Goal: Task Accomplishment & Management: Use online tool/utility

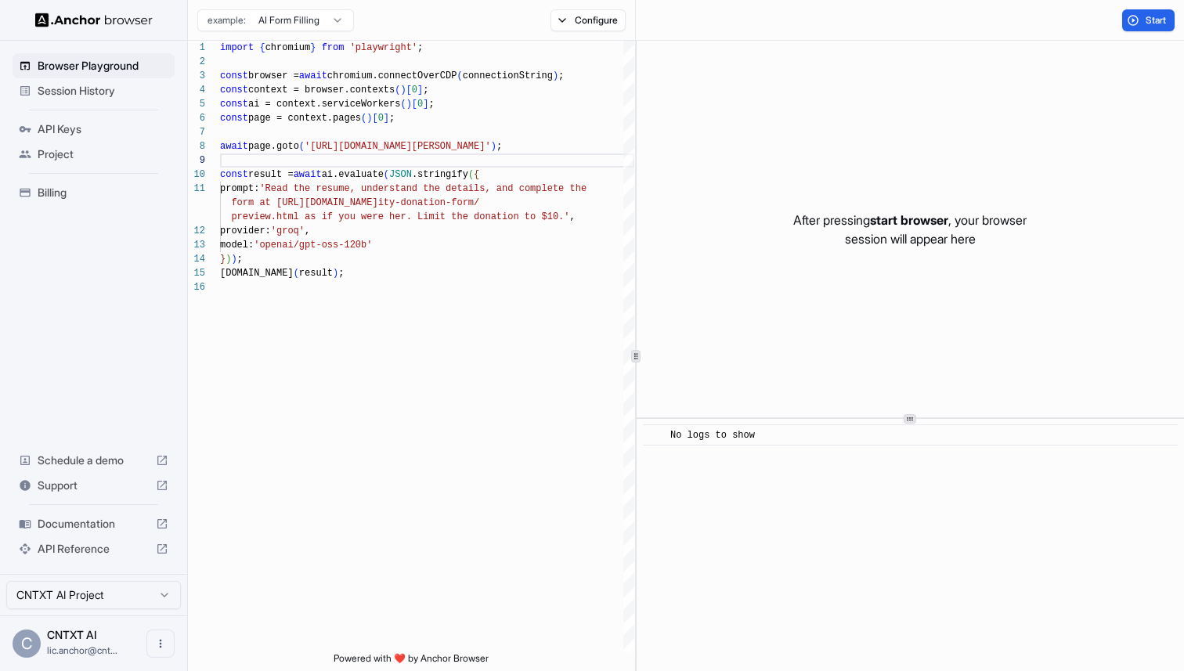
scroll to position [113, 0]
click at [80, 95] on span "Session History" at bounding box center [103, 91] width 131 height 16
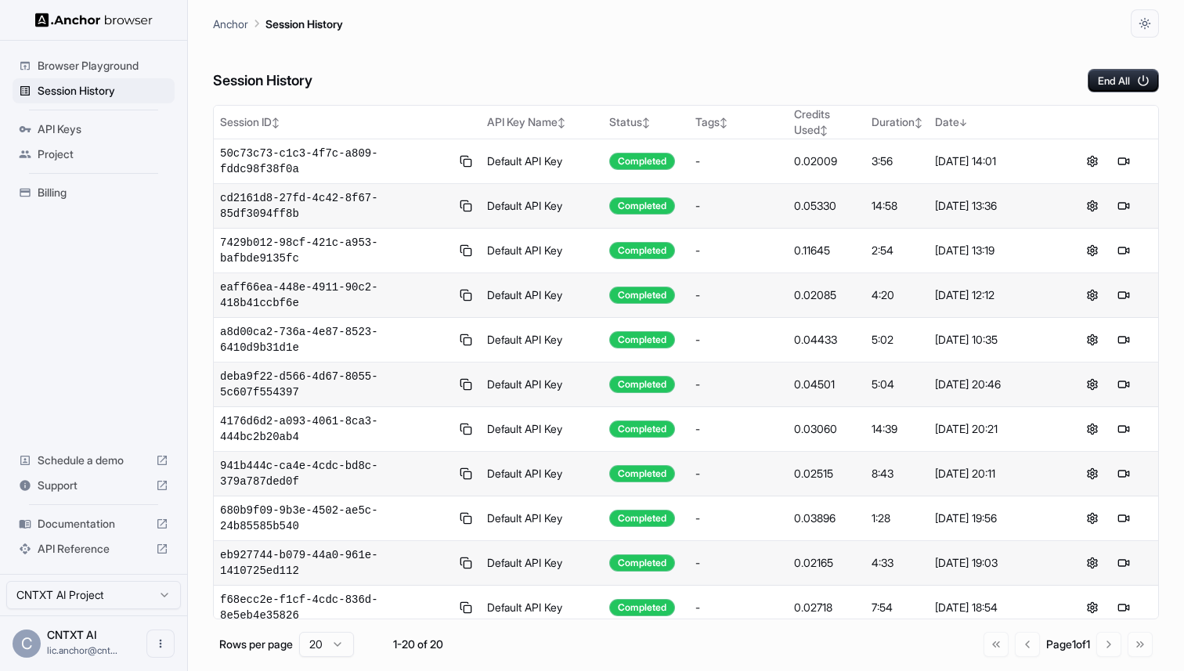
click at [81, 58] on span "Browser Playground" at bounding box center [103, 66] width 131 height 16
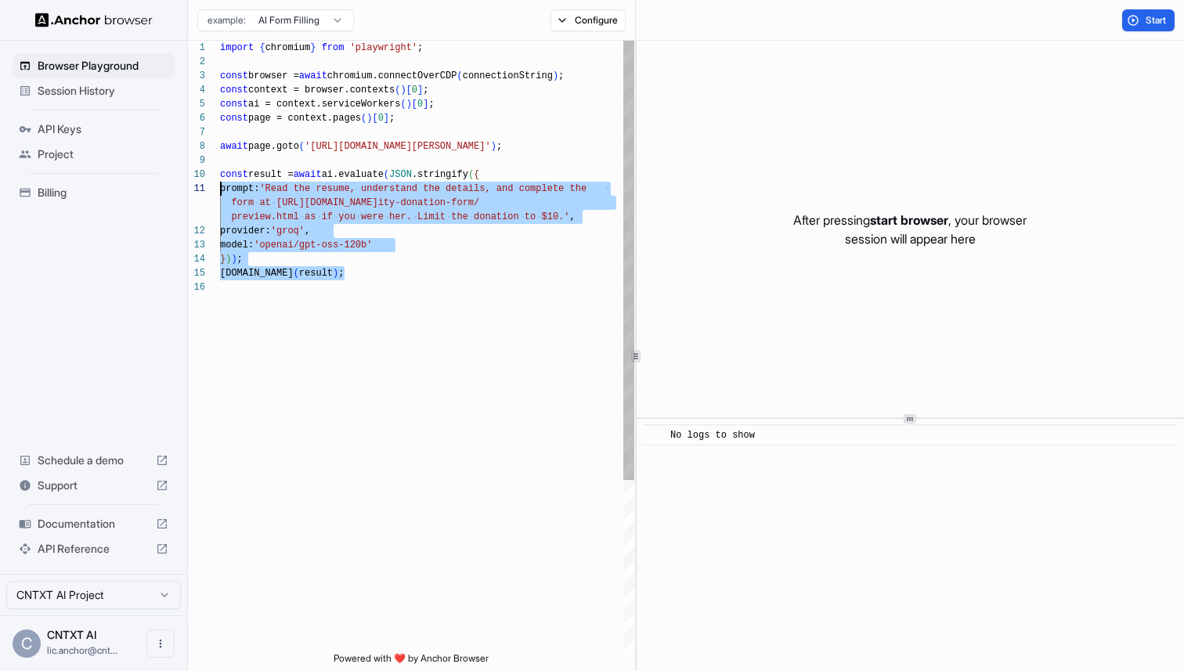
scroll to position [99, 0]
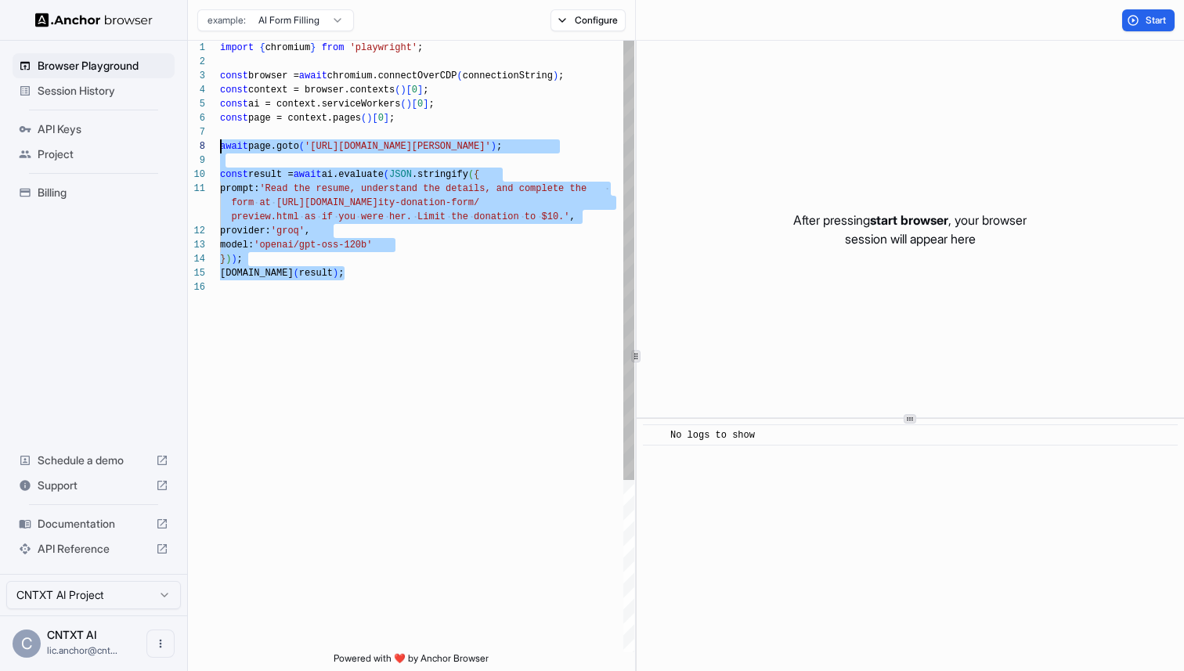
drag, startPoint x: 341, startPoint y: 282, endPoint x: 190, endPoint y: 143, distance: 205.0
click at [220, 143] on div "import { chromium } from 'playwright' ; const browser = await chromium.connectO…" at bounding box center [427, 466] width 414 height 851
type textarea "**********"
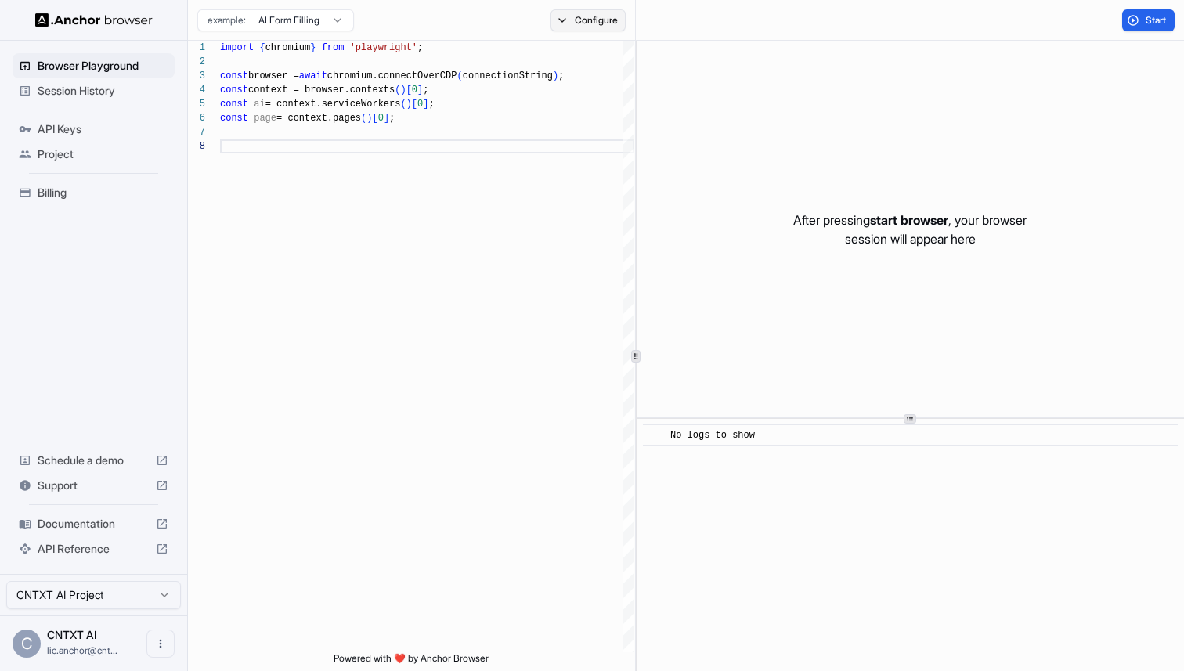
click at [579, 18] on button "Configure" at bounding box center [588, 20] width 76 height 22
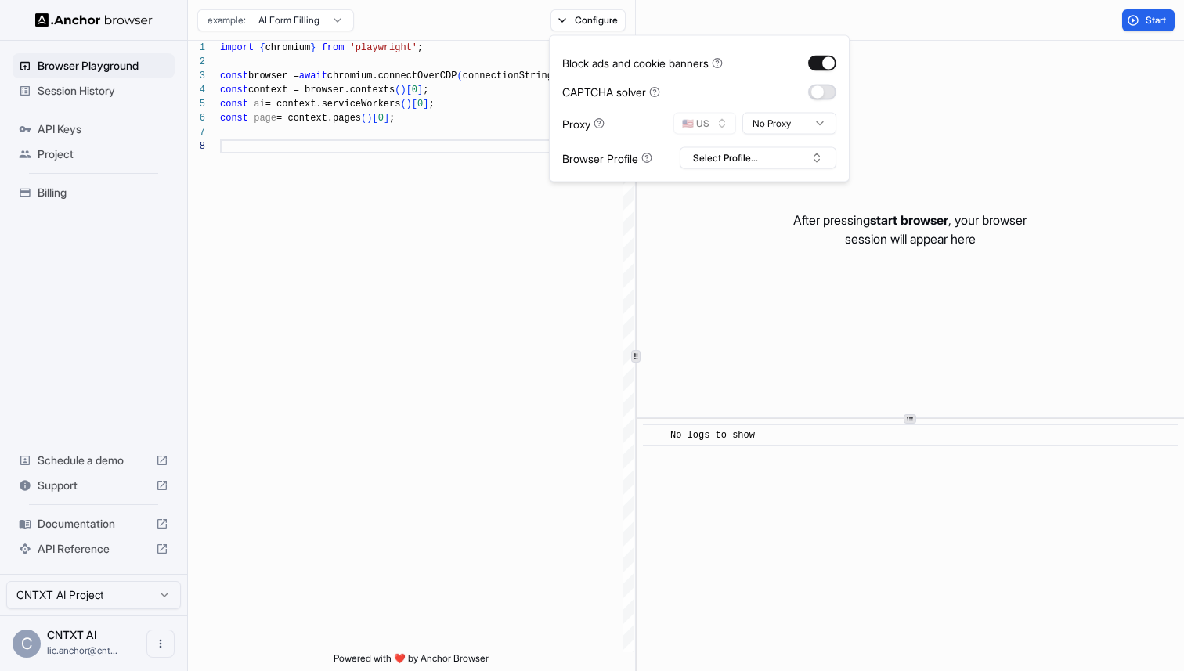
click at [820, 98] on button "button" at bounding box center [822, 92] width 28 height 16
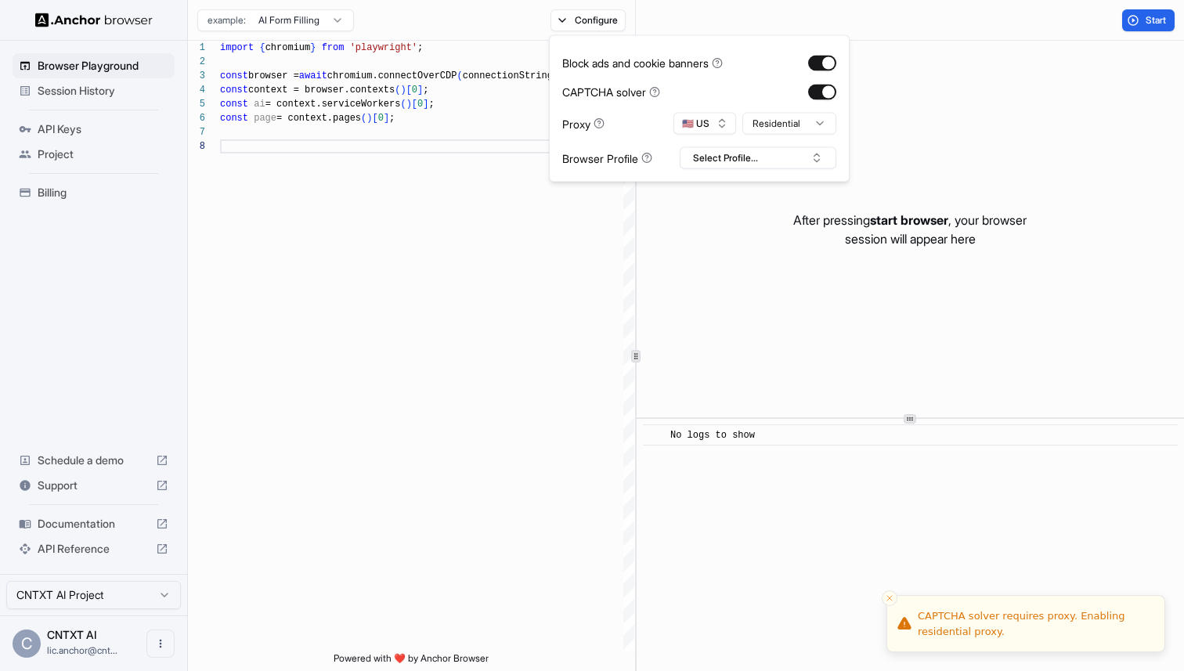
click at [800, 116] on html "**********" at bounding box center [592, 335] width 1184 height 671
click at [709, 164] on button "Select Profile..." at bounding box center [757, 158] width 157 height 22
click at [715, 210] on div "amazon-nrml-dedicated-ip" at bounding box center [757, 216] width 149 height 22
click at [878, 146] on div "After pressing start browser , your browser session will appear here" at bounding box center [909, 229] width 547 height 377
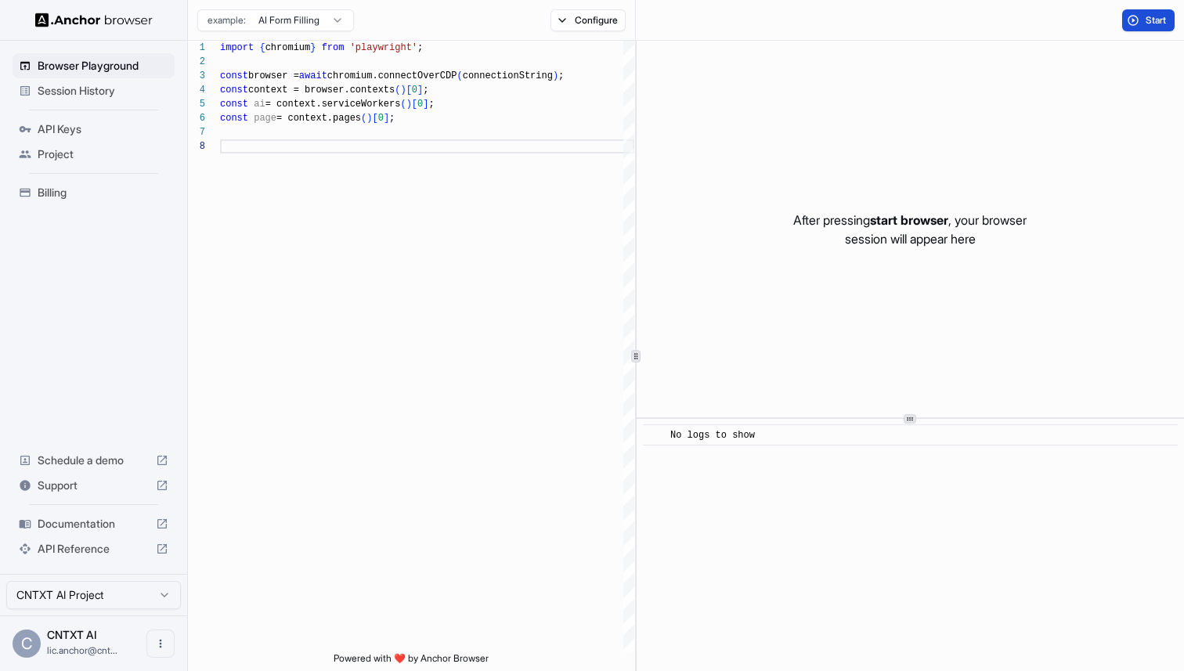
click at [1135, 25] on button "Start" at bounding box center [1148, 20] width 52 height 22
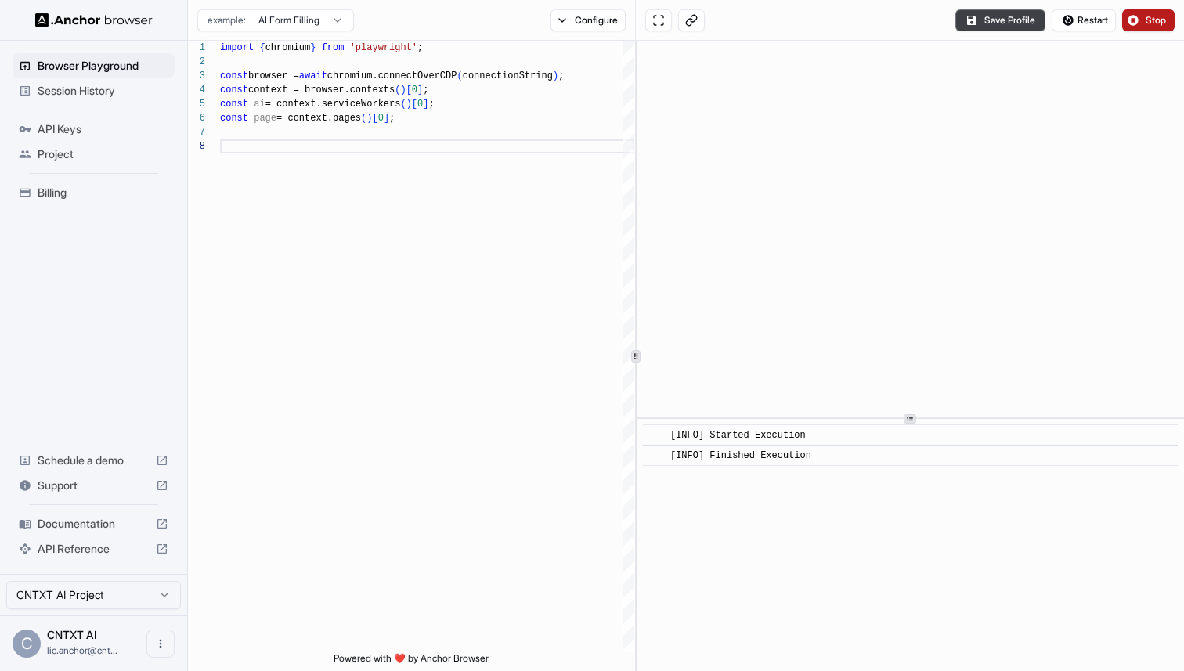
click at [1151, 19] on span "Stop" at bounding box center [1156, 20] width 22 height 13
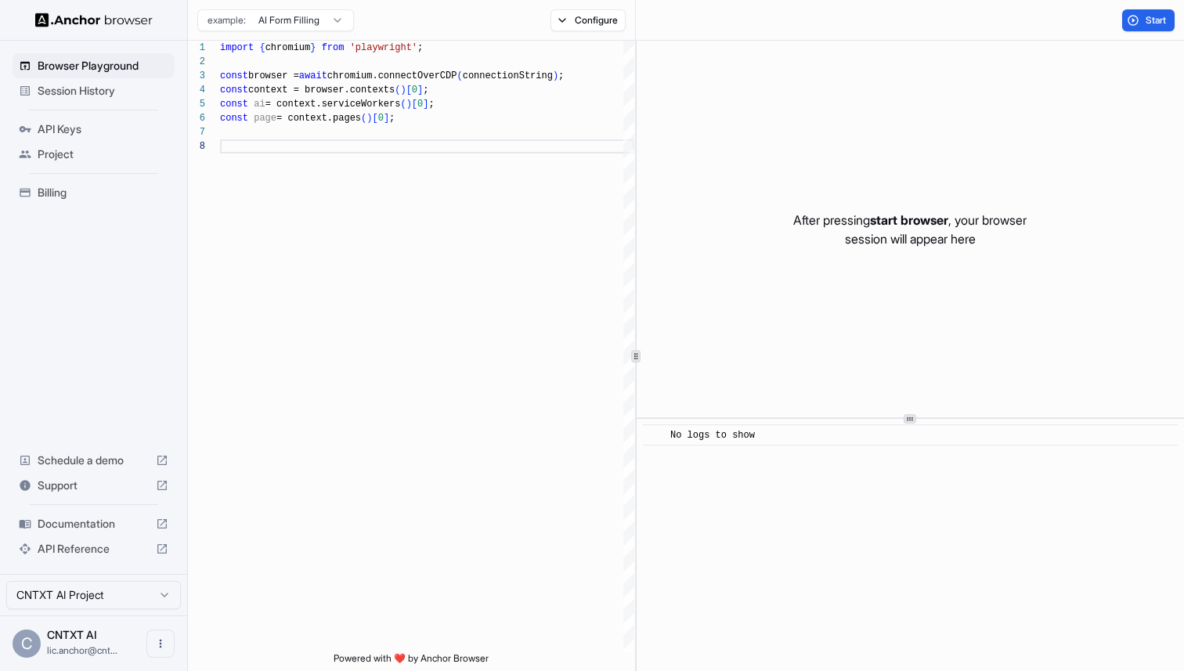
click at [89, 91] on span "Session History" at bounding box center [103, 91] width 131 height 16
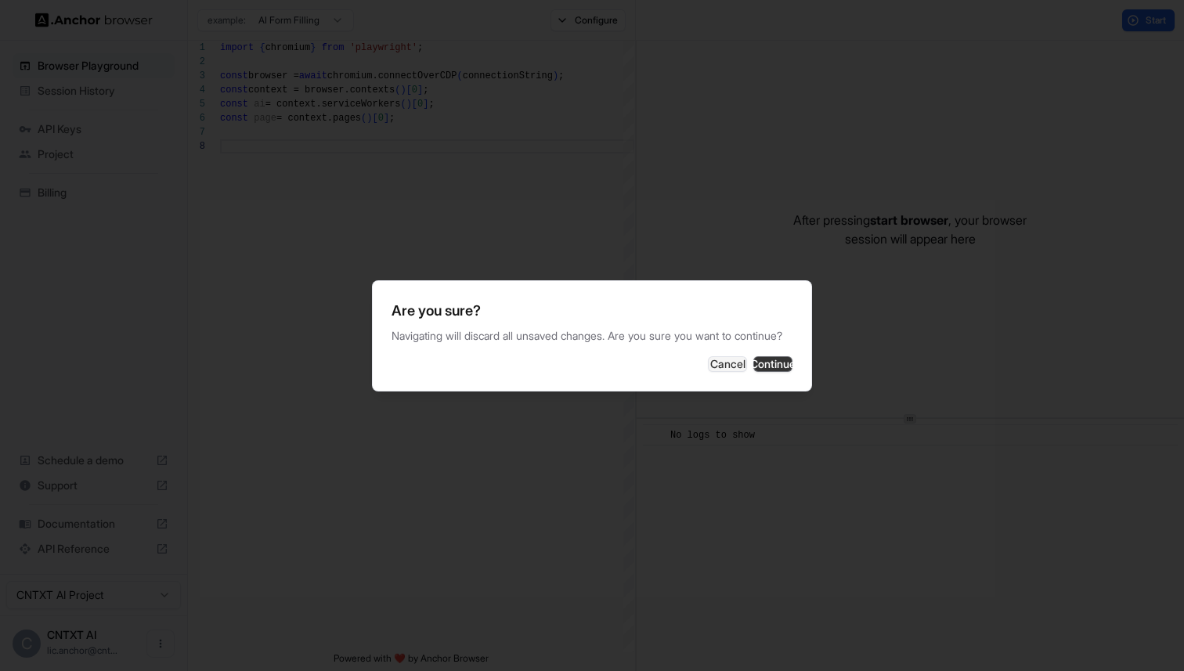
click at [755, 372] on button "Continue" at bounding box center [772, 364] width 39 height 16
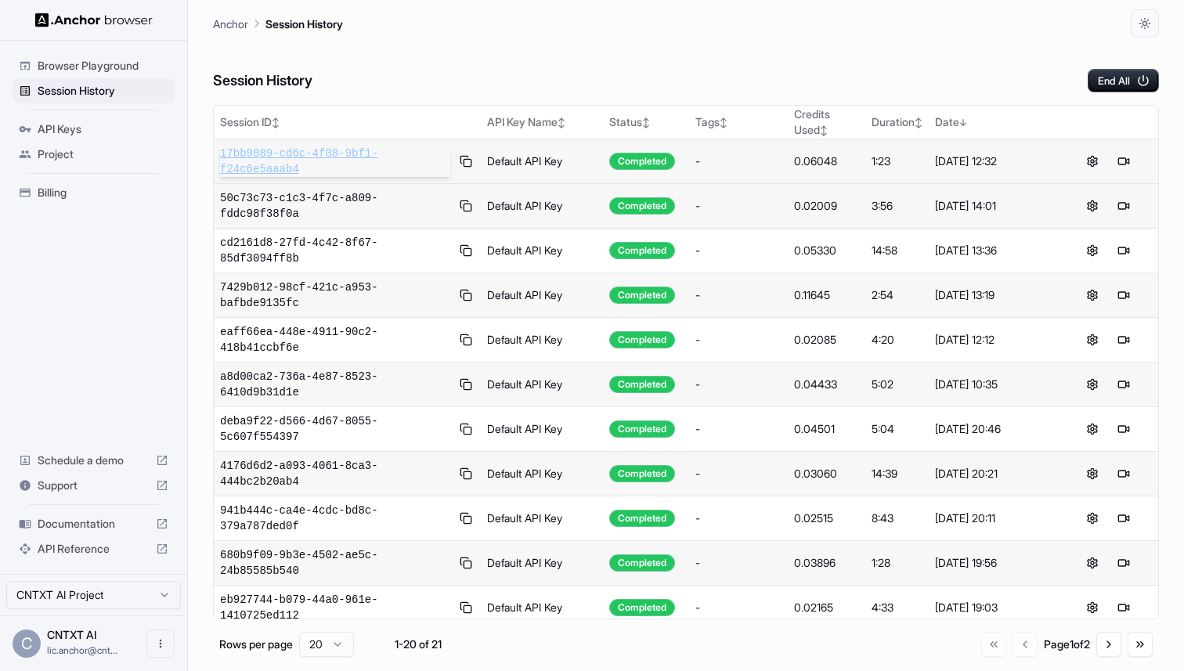
click at [320, 157] on span "17bb9889-cd6c-4f08-9bf1-f24c6e5aaab4" at bounding box center [335, 161] width 230 height 31
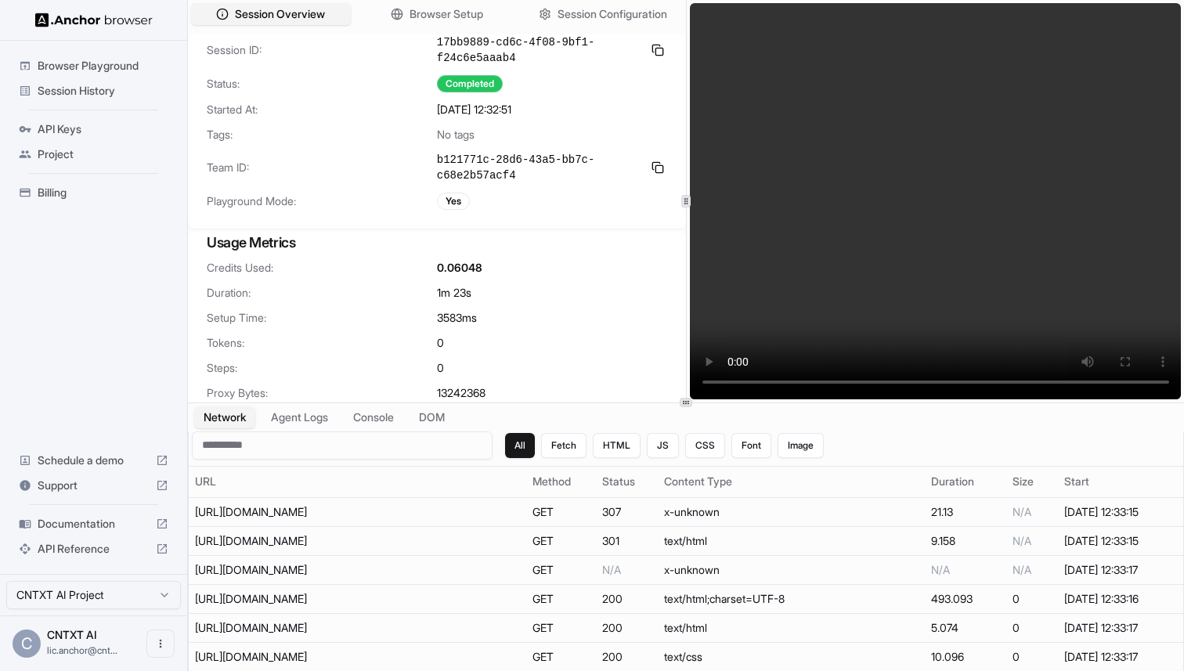
click at [106, 88] on span "Session History" at bounding box center [103, 91] width 131 height 16
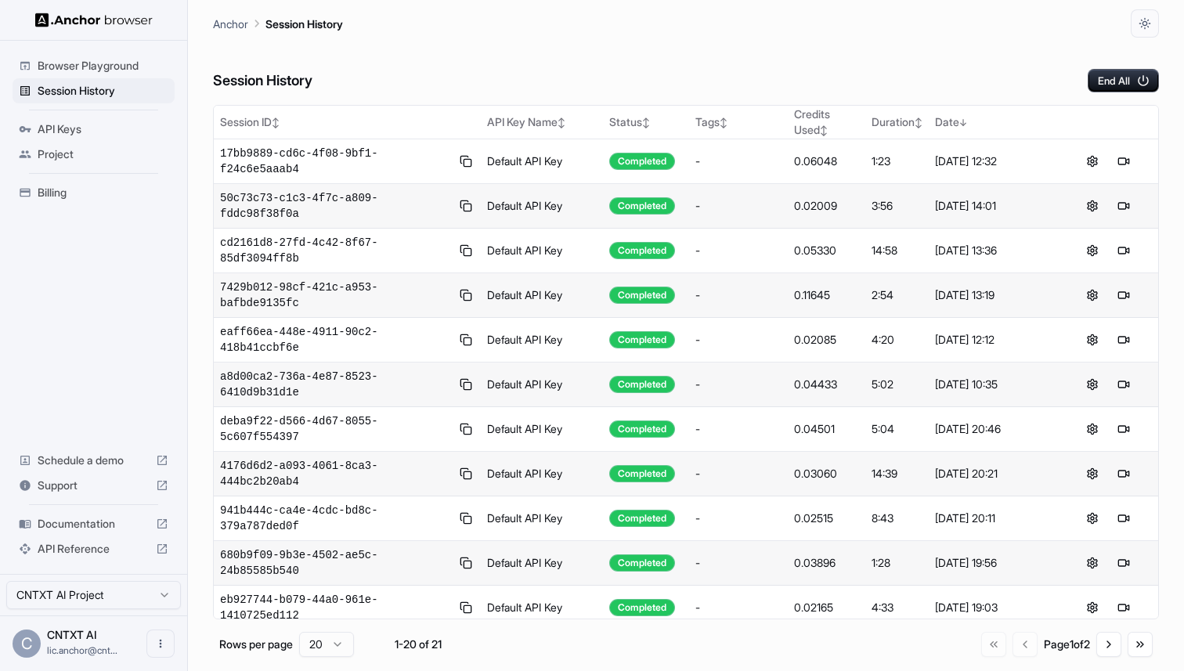
click at [333, 222] on td "50c73c73-c1c3-4f7c-a809-fddc98f38f0a" at bounding box center [347, 206] width 267 height 45
click at [328, 204] on span "50c73c73-c1c3-4f7c-a809-fddc98f38f0a" at bounding box center [335, 205] width 230 height 31
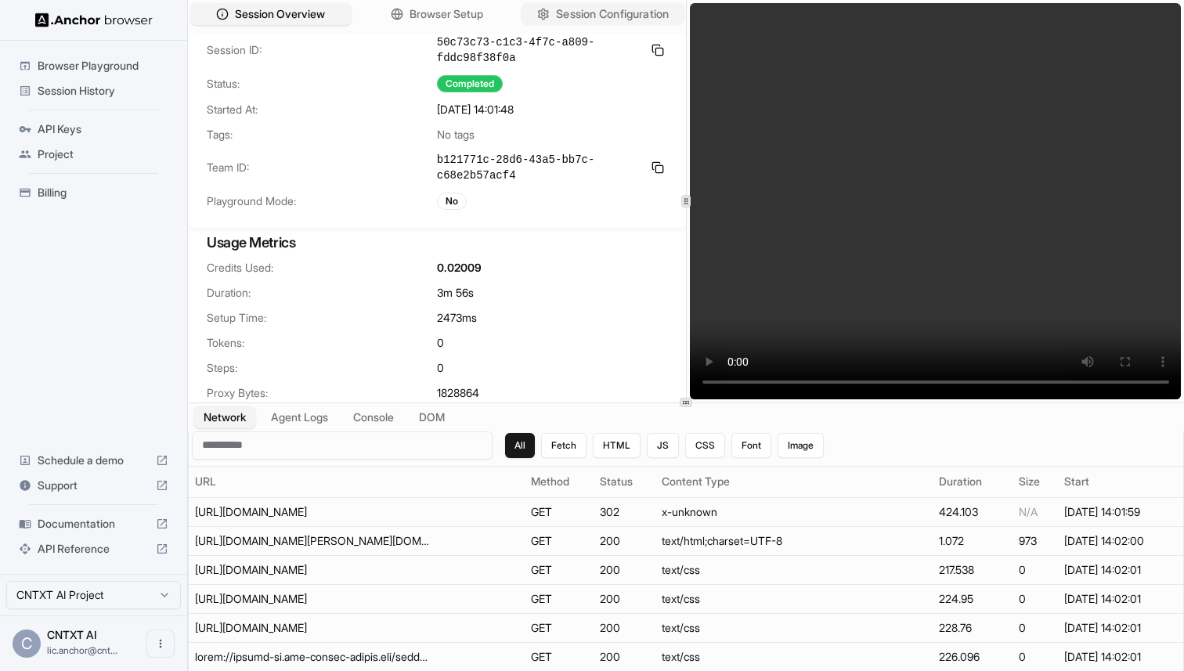
click at [607, 13] on span "Session Configuration" at bounding box center [612, 14] width 113 height 16
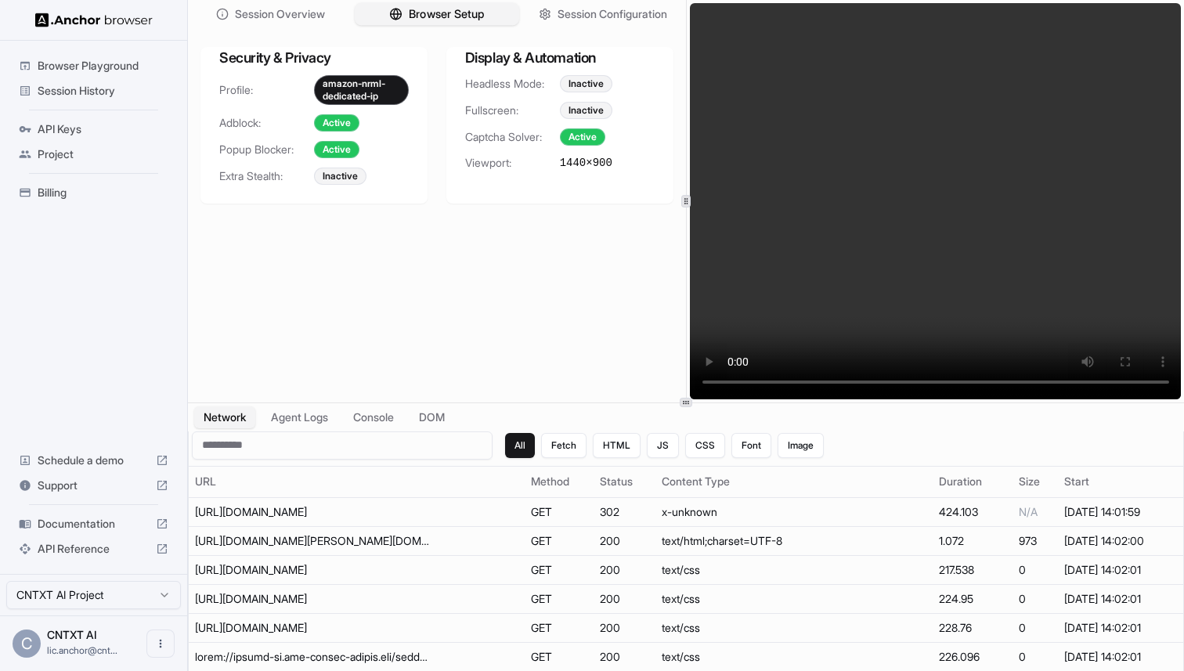
click at [428, 7] on span "Browser Setup" at bounding box center [447, 14] width 76 height 16
click at [85, 63] on span "Browser Playground" at bounding box center [103, 66] width 131 height 16
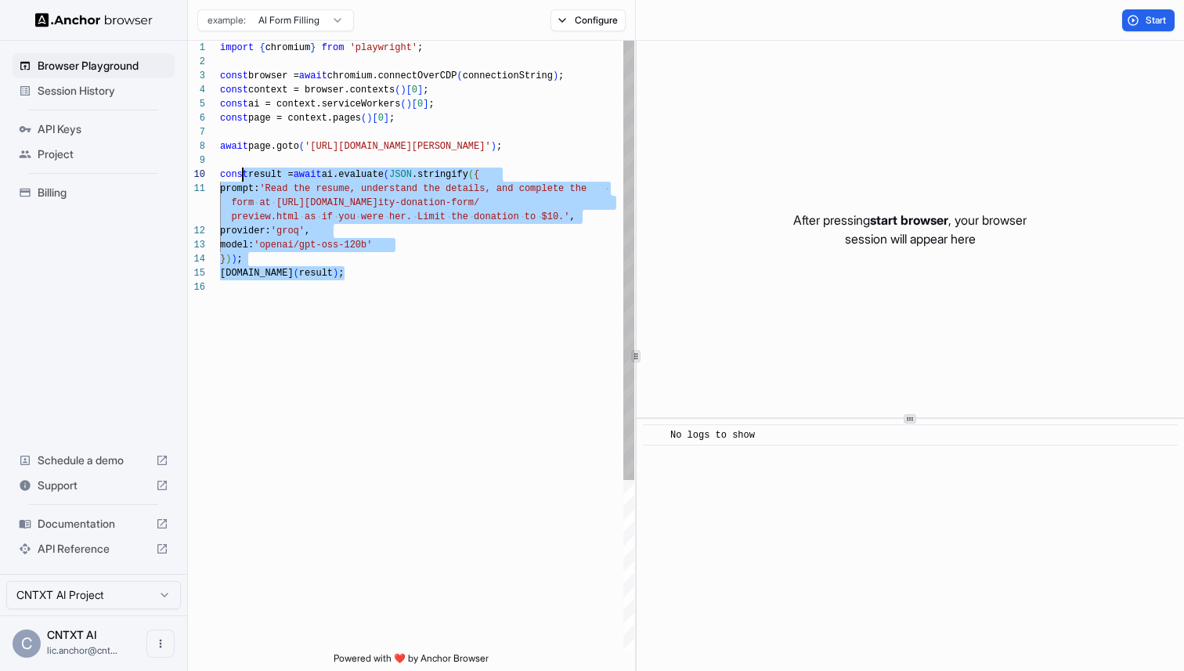
scroll to position [99, 0]
drag, startPoint x: 359, startPoint y: 282, endPoint x: 216, endPoint y: 143, distance: 199.3
click at [220, 143] on div "import { chromium } from 'playwright' ; const browser = await chromium.connectO…" at bounding box center [427, 466] width 414 height 851
type textarea "**********"
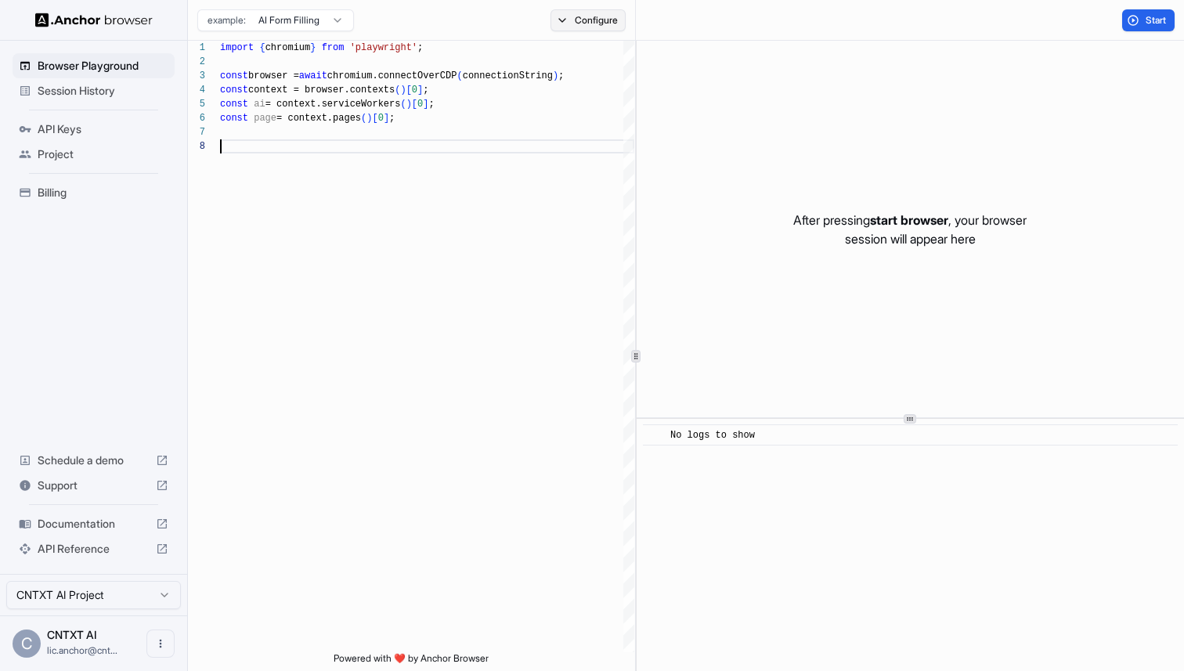
click at [579, 13] on button "Configure" at bounding box center [588, 20] width 76 height 22
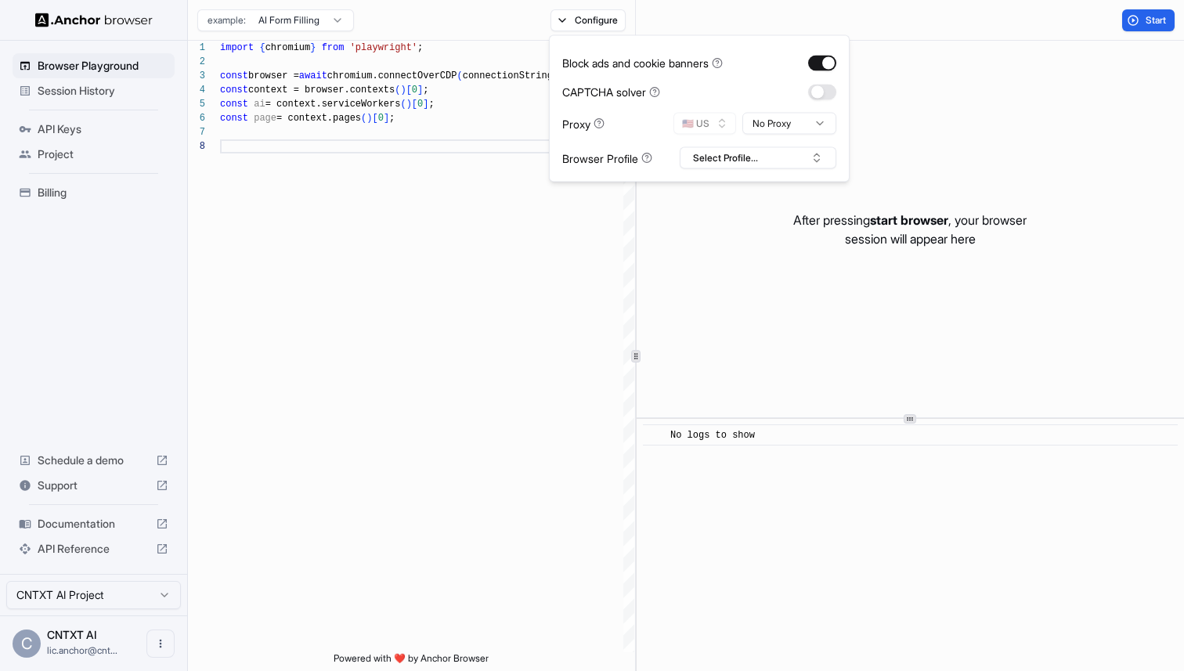
click at [837, 92] on div "Block ads and cookie banners CAPTCHA solver Proxy 🇺🇸 US No Proxy Browser Profil…" at bounding box center [699, 108] width 301 height 147
click at [832, 91] on button "button" at bounding box center [822, 92] width 28 height 16
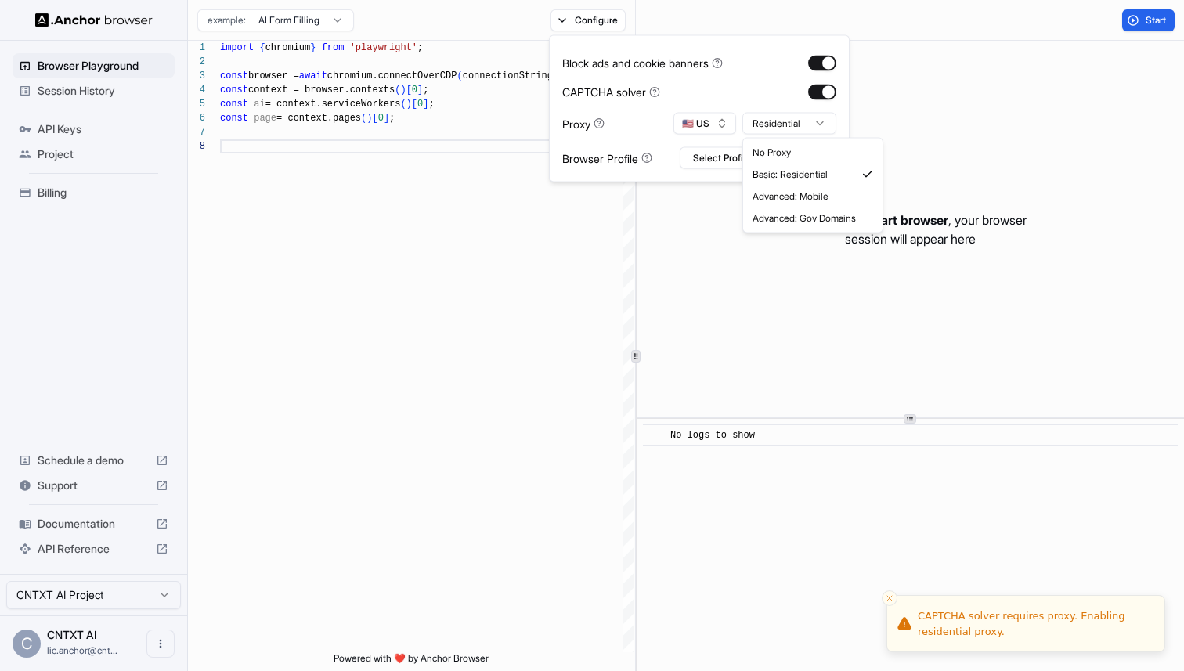
click at [819, 121] on html "**********" at bounding box center [592, 335] width 1184 height 671
click at [699, 154] on html "**********" at bounding box center [592, 335] width 1184 height 671
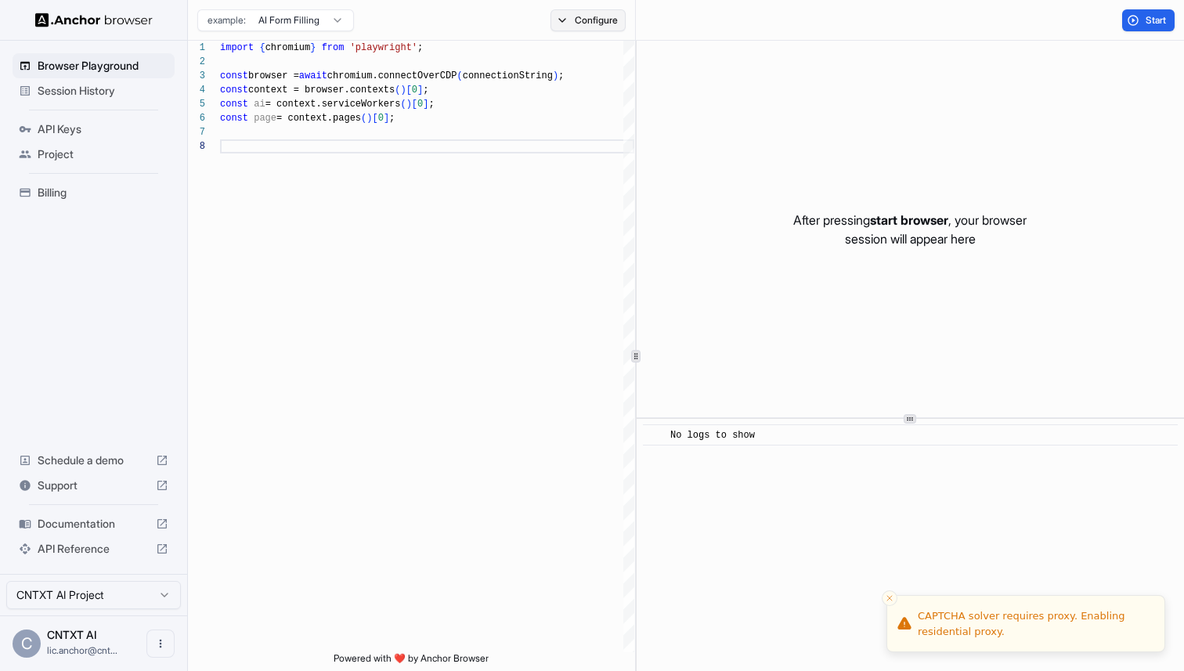
click at [605, 22] on button "Configure" at bounding box center [588, 20] width 76 height 22
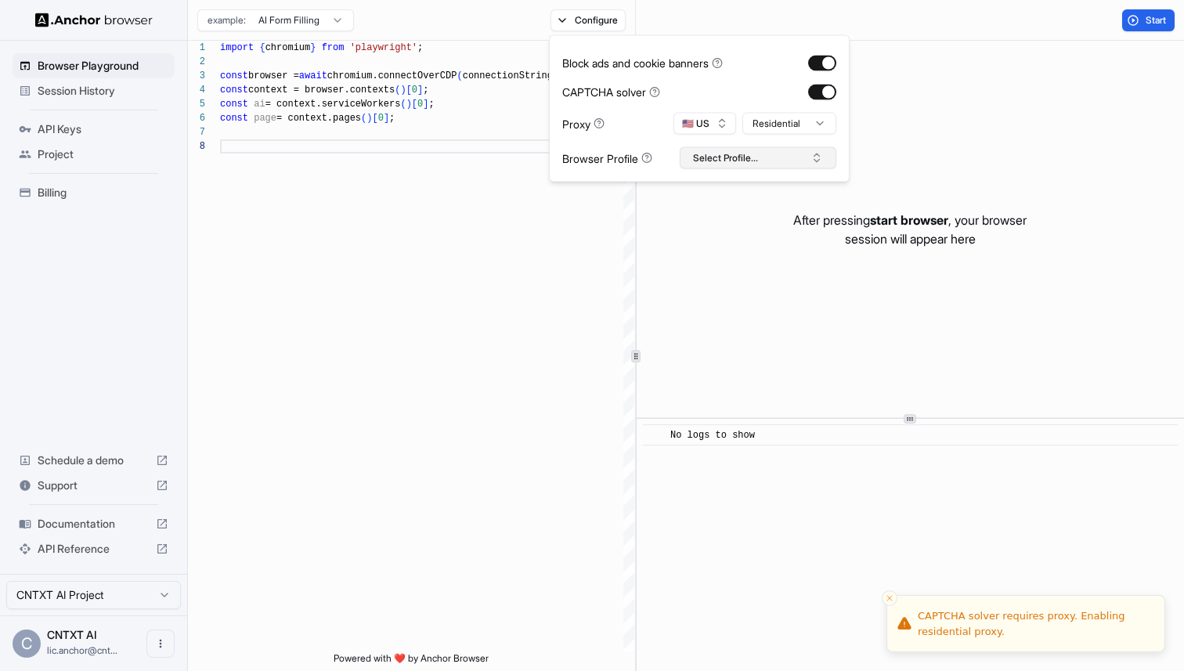
click at [741, 154] on button "Select Profile..." at bounding box center [757, 158] width 157 height 22
click at [733, 218] on div "amazon-nrml-dedicated-ip" at bounding box center [757, 216] width 149 height 22
click at [972, 105] on div "After pressing start browser , your browser session will appear here" at bounding box center [909, 229] width 547 height 377
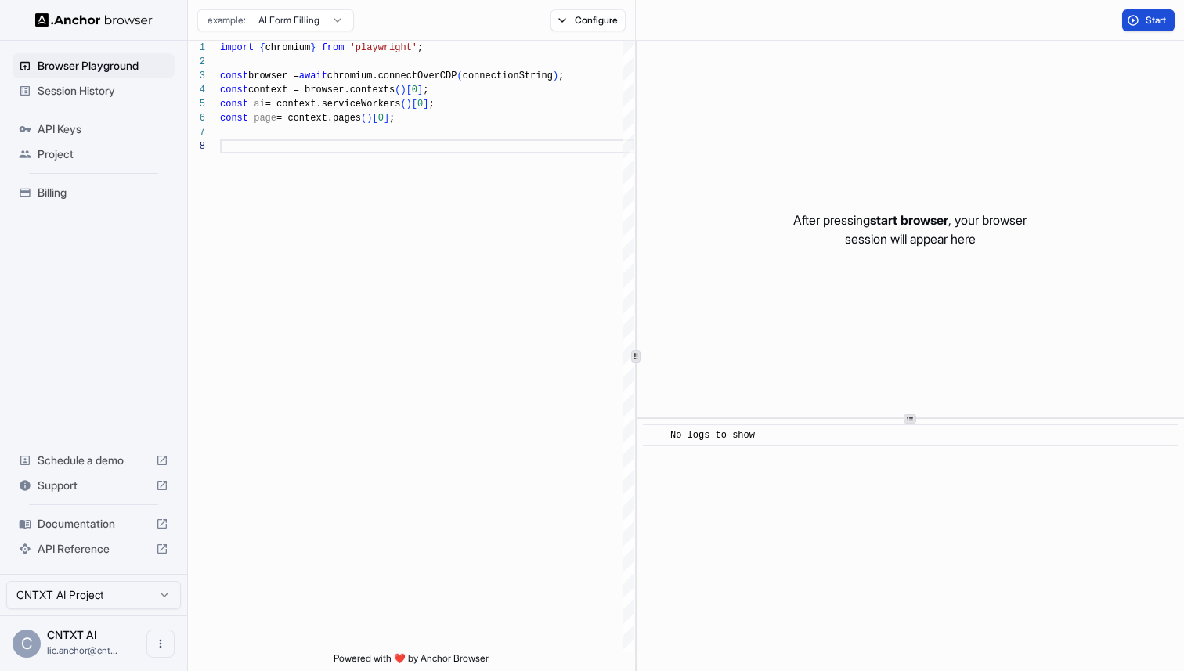
click at [1153, 20] on span "Start" at bounding box center [1156, 20] width 22 height 13
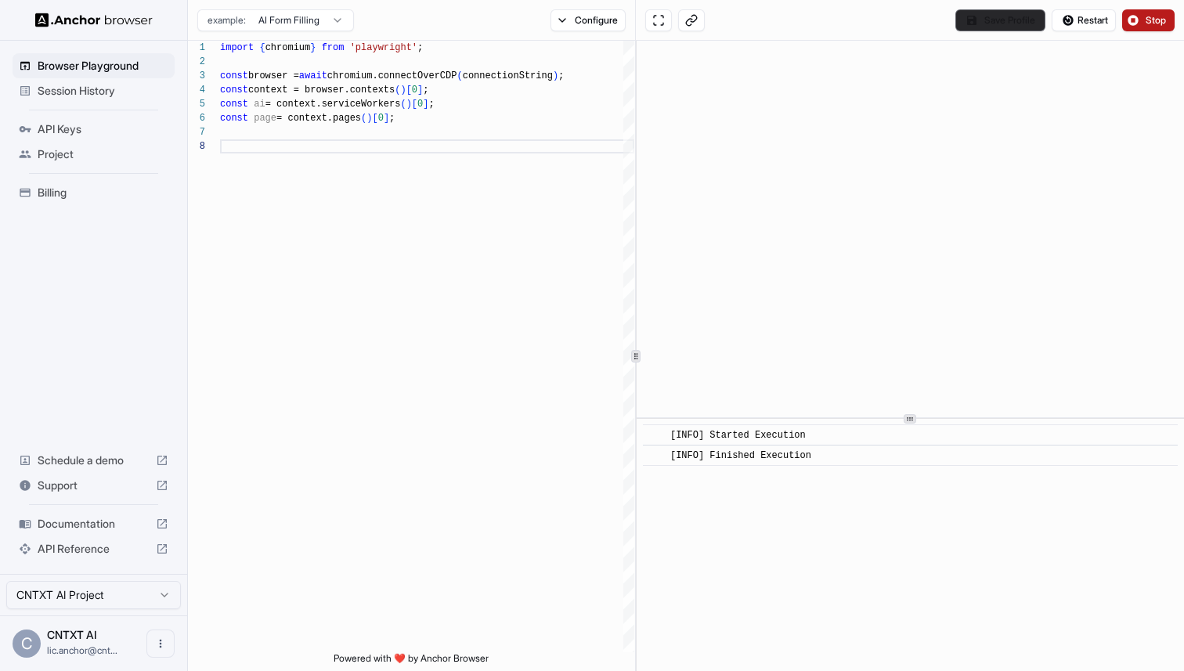
click at [993, 19] on button "Save Profile" at bounding box center [1000, 20] width 90 height 22
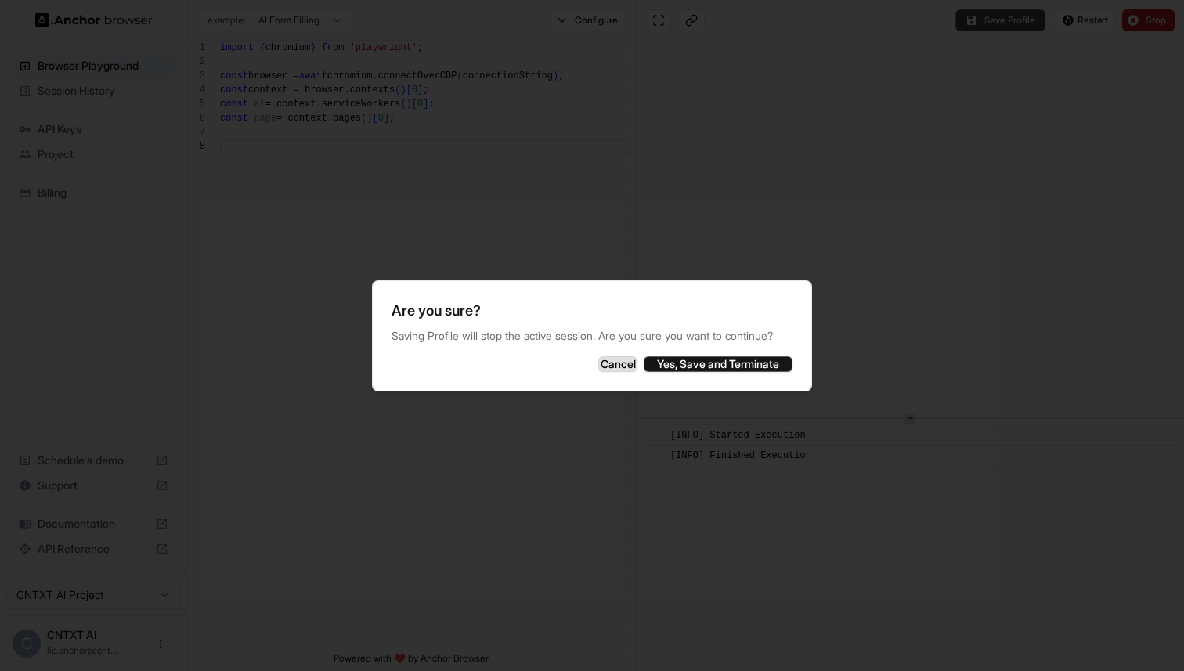
click at [598, 372] on button "Cancel" at bounding box center [617, 364] width 39 height 16
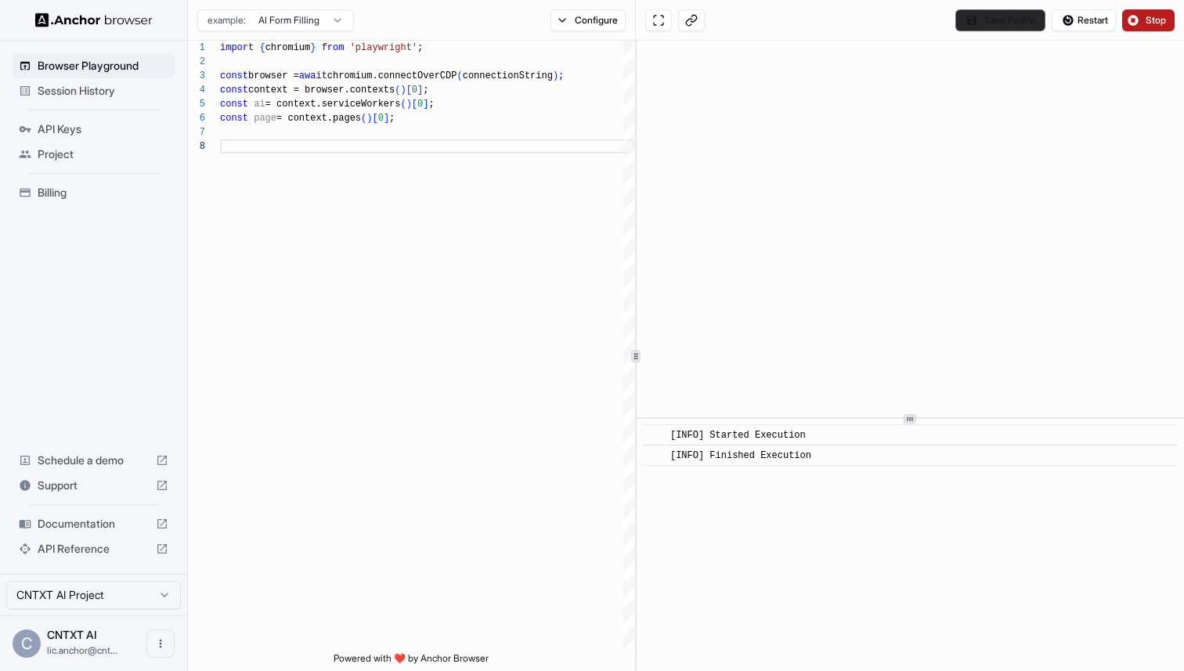
click at [987, 20] on button "Save Profile" at bounding box center [1000, 20] width 90 height 22
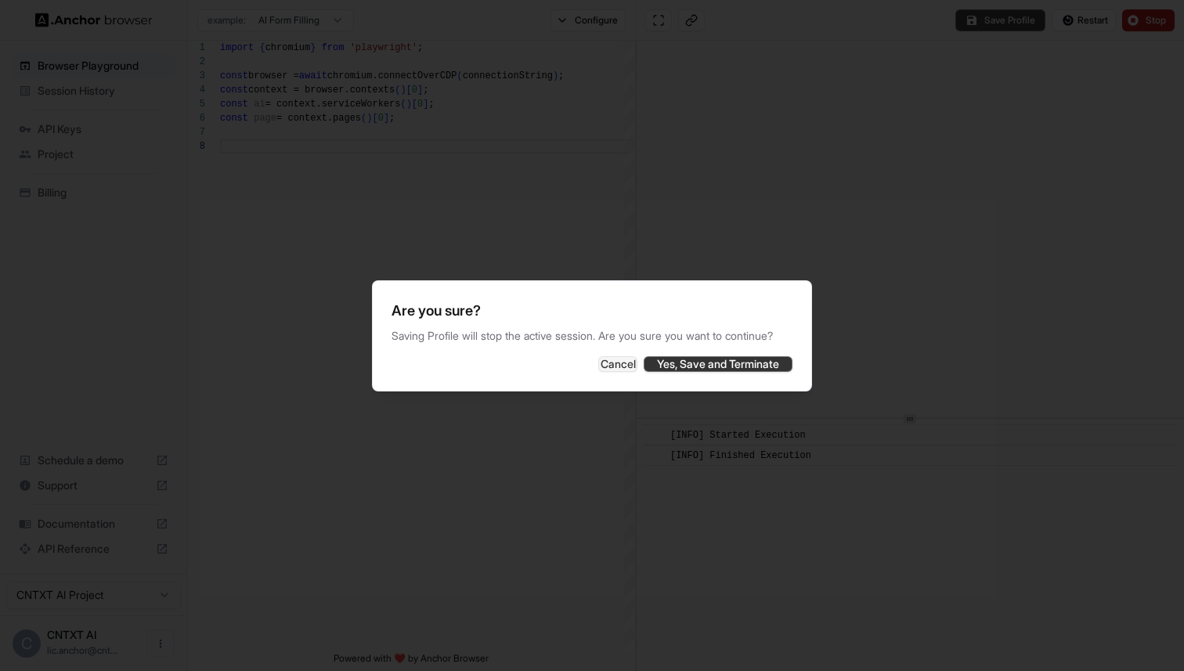
click at [735, 372] on button "Yes, Save and Terminate" at bounding box center [717, 364] width 149 height 16
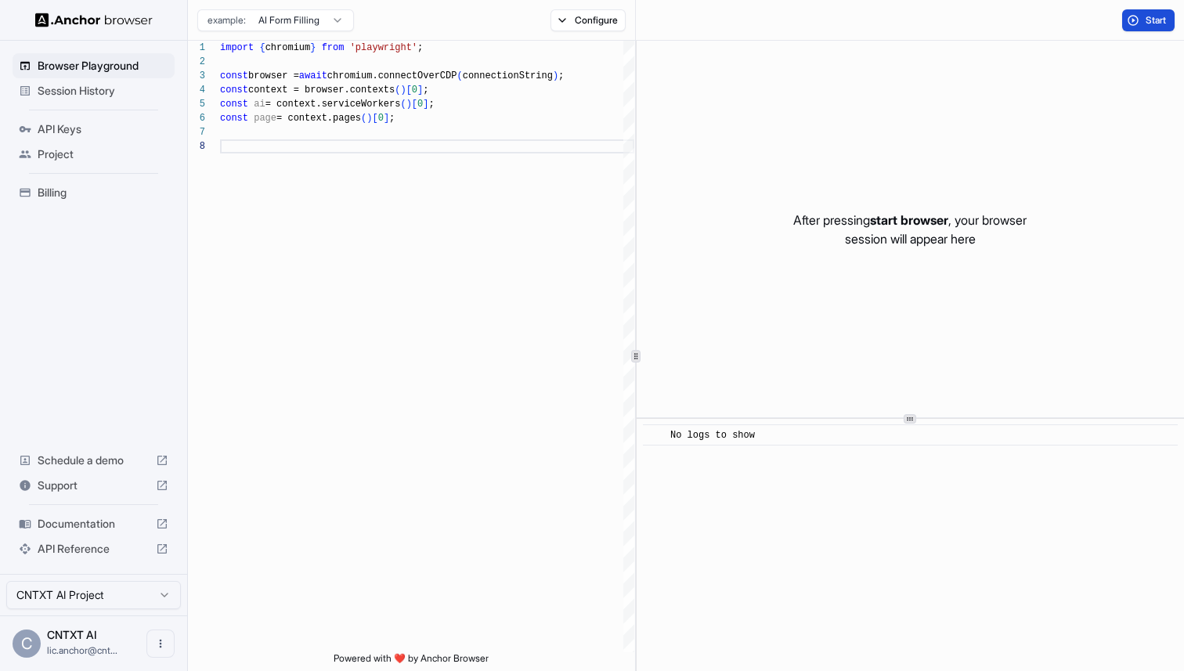
click at [1133, 16] on button "Start" at bounding box center [1148, 20] width 52 height 22
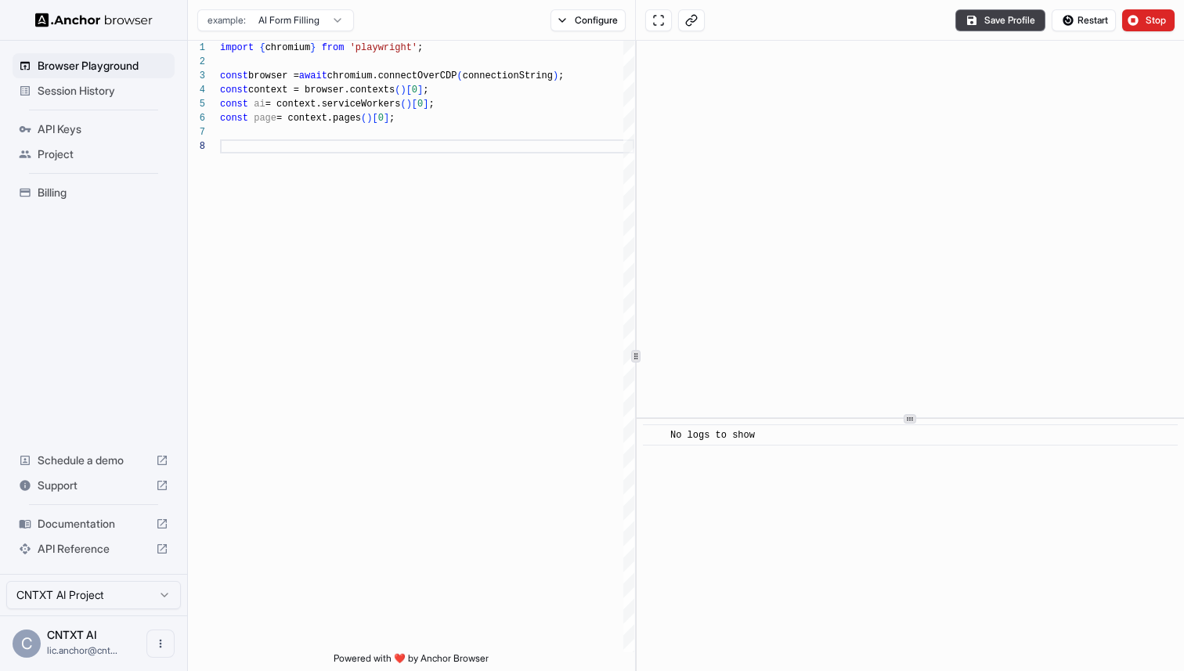
click at [66, 85] on span "Session History" at bounding box center [103, 91] width 131 height 16
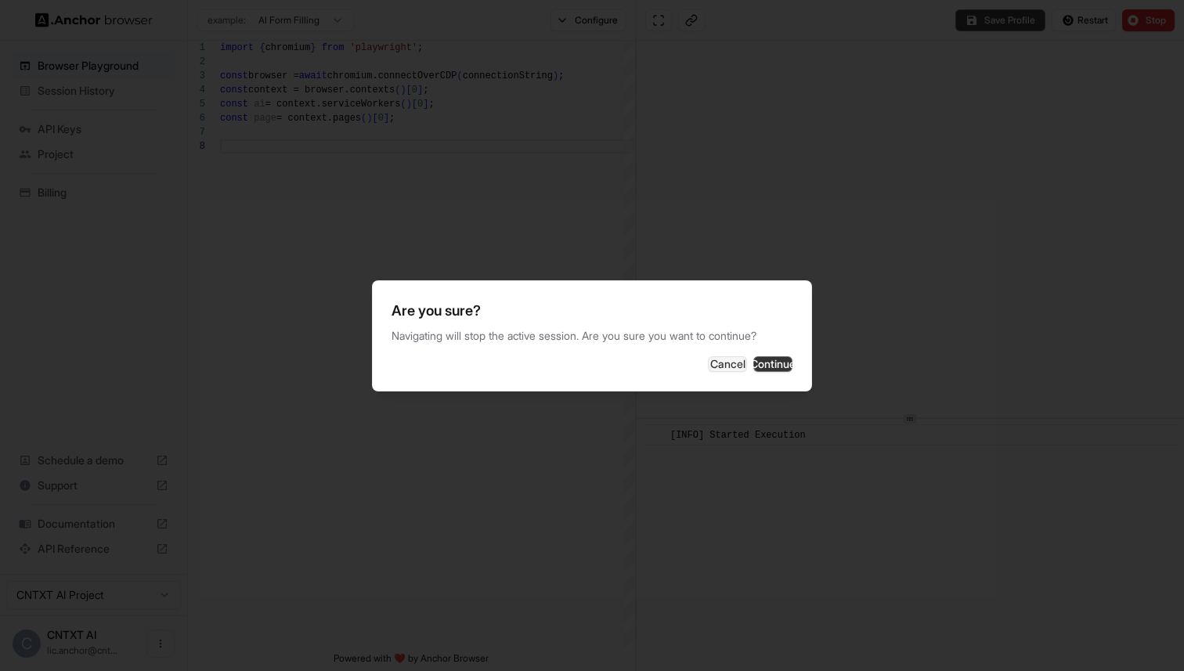
click at [753, 370] on button "Continue" at bounding box center [772, 364] width 39 height 16
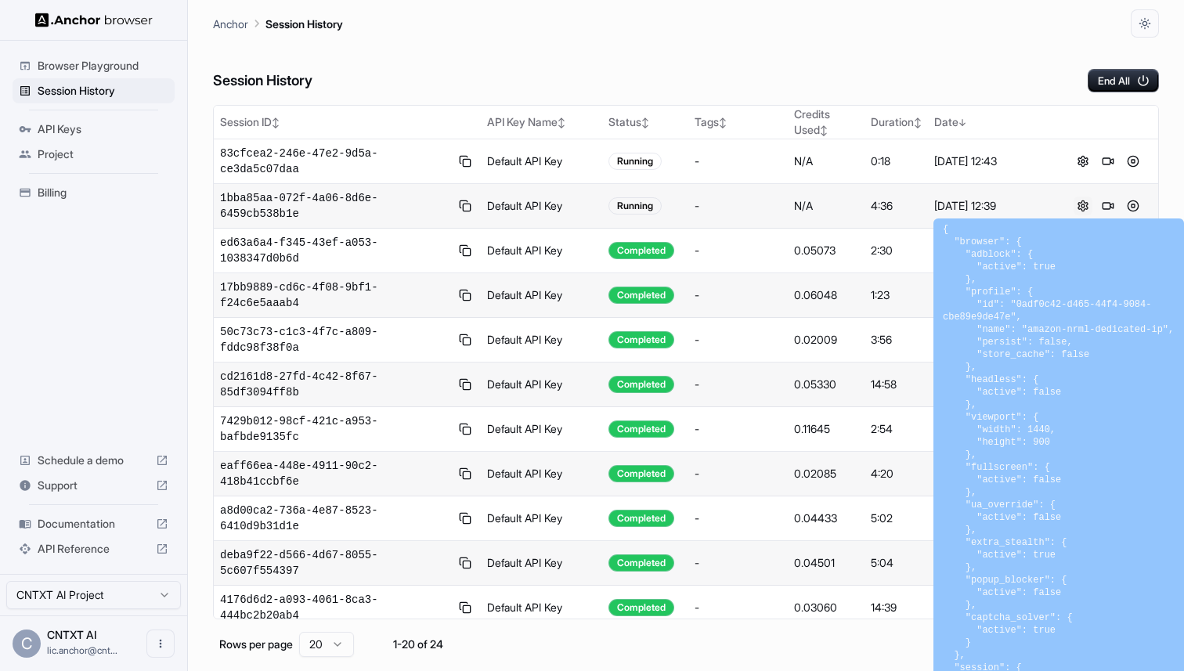
click at [1073, 205] on button at bounding box center [1082, 205] width 19 height 19
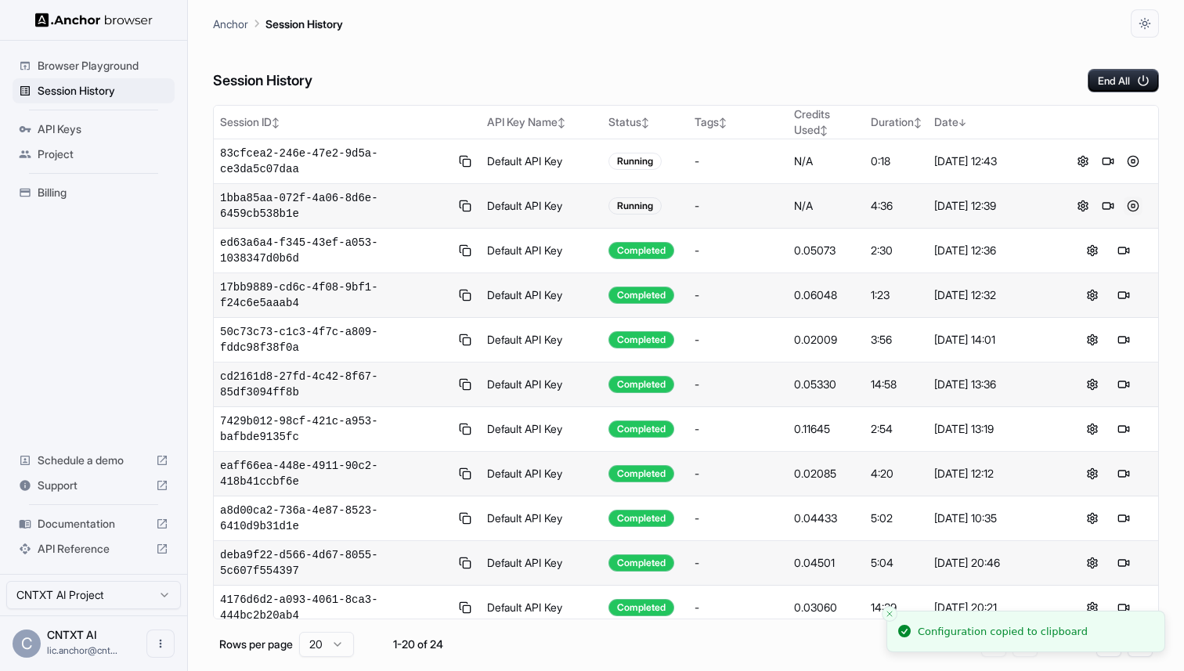
click at [1123, 206] on button at bounding box center [1132, 205] width 19 height 19
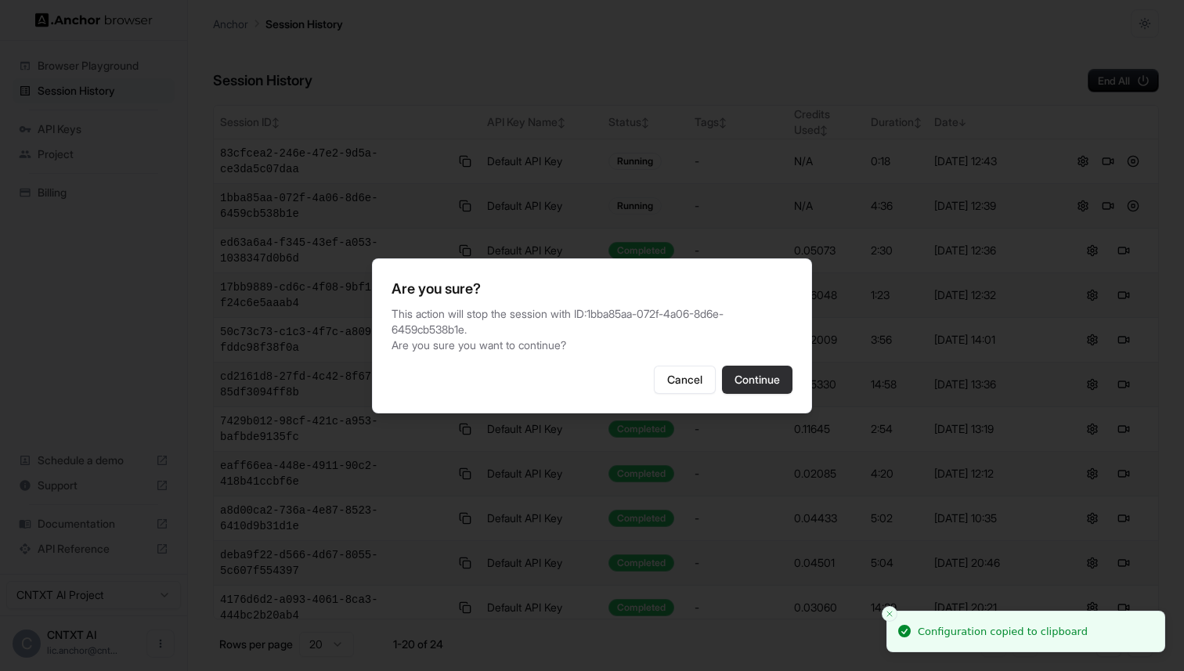
click at [752, 384] on button "Continue" at bounding box center [757, 380] width 70 height 28
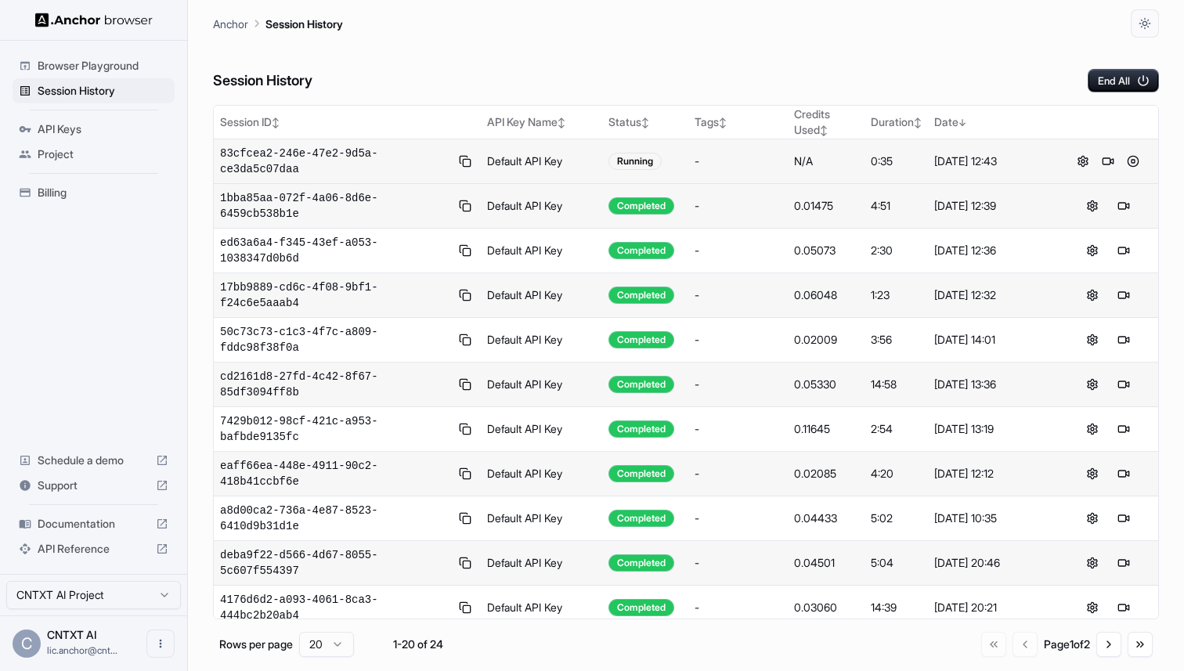
click at [361, 170] on span "83cfcea2-246e-47e2-9d5a-ce3da5c07daa" at bounding box center [335, 161] width 230 height 31
click at [317, 156] on span "83cfcea2-246e-47e2-9d5a-ce3da5c07daa" at bounding box center [335, 161] width 230 height 31
click at [362, 148] on span "83cfcea2-246e-47e2-9d5a-ce3da5c07daa" at bounding box center [335, 161] width 230 height 31
click at [396, 160] on span "83cfcea2-246e-47e2-9d5a-ce3da5c07daa" at bounding box center [335, 161] width 230 height 31
click at [510, 160] on td "Default API Key" at bounding box center [542, 161] width 122 height 45
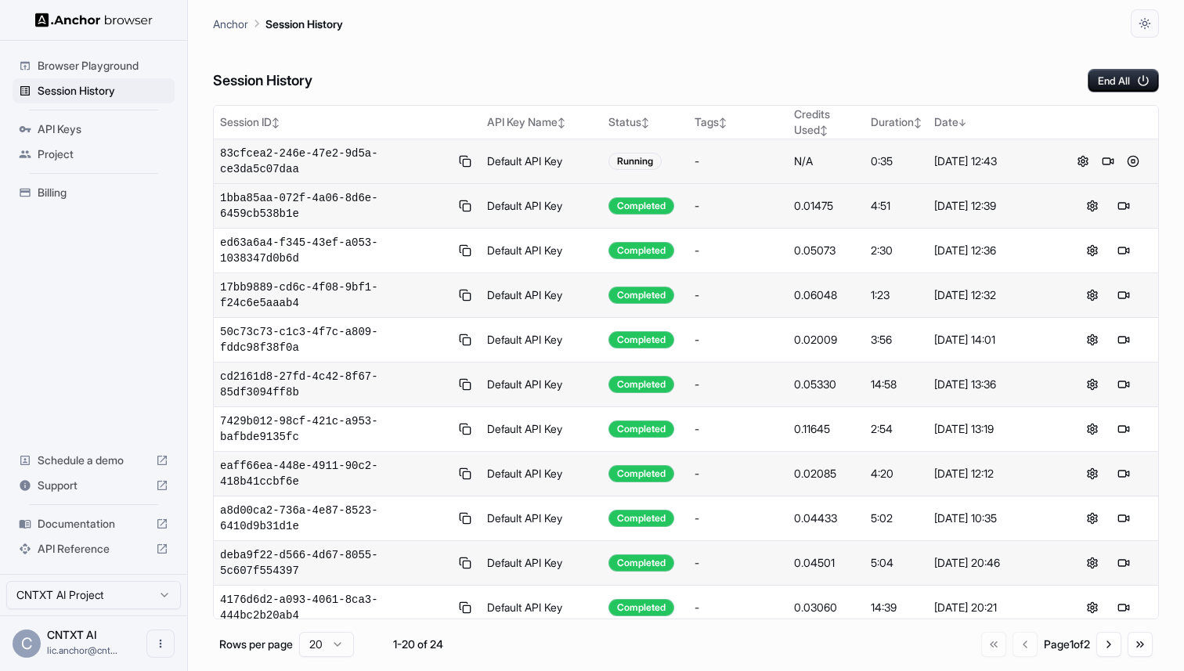
click at [263, 168] on span "83cfcea2-246e-47e2-9d5a-ce3da5c07daa" at bounding box center [335, 161] width 230 height 31
click at [1101, 162] on button at bounding box center [1107, 161] width 19 height 19
